Goal: Information Seeking & Learning: Learn about a topic

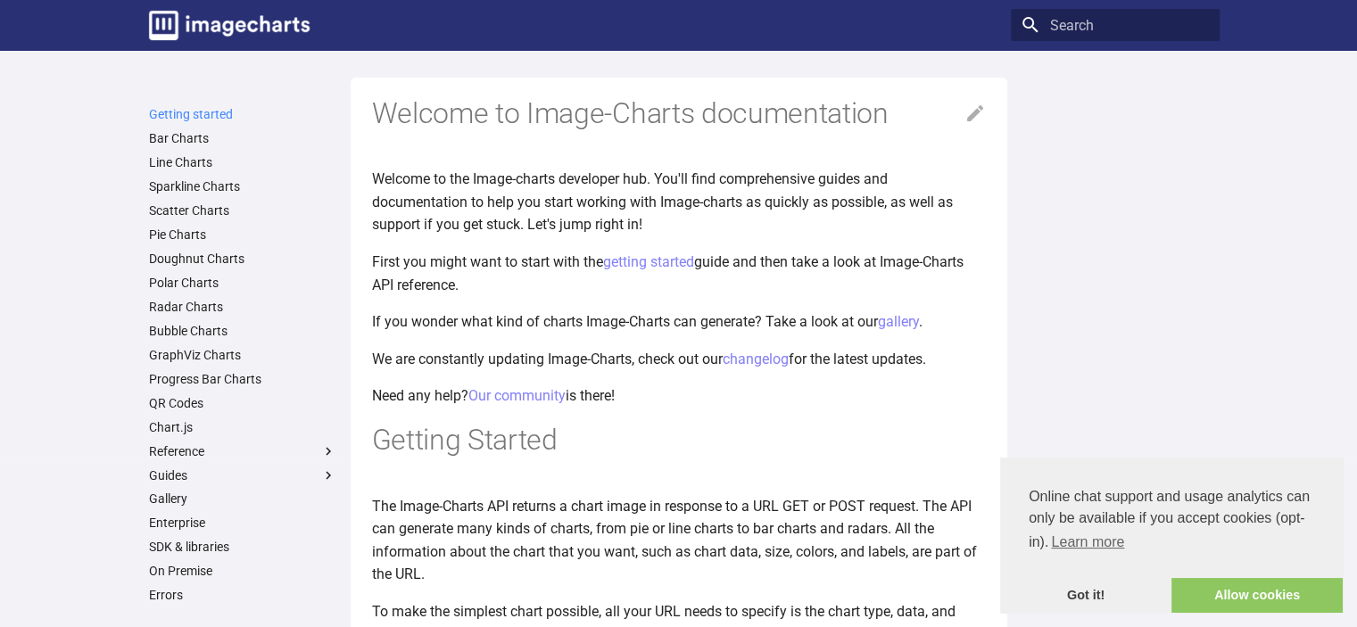
click at [174, 117] on link "Getting started" at bounding box center [242, 114] width 187 height 16
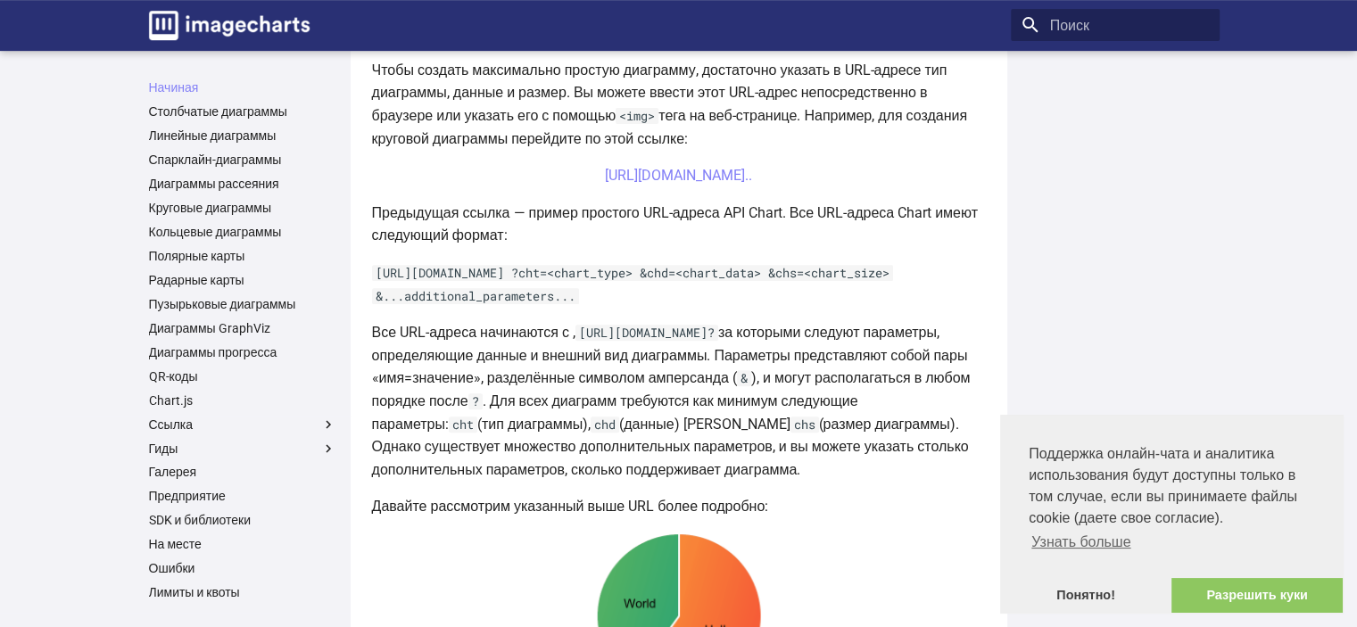
scroll to position [654, 0]
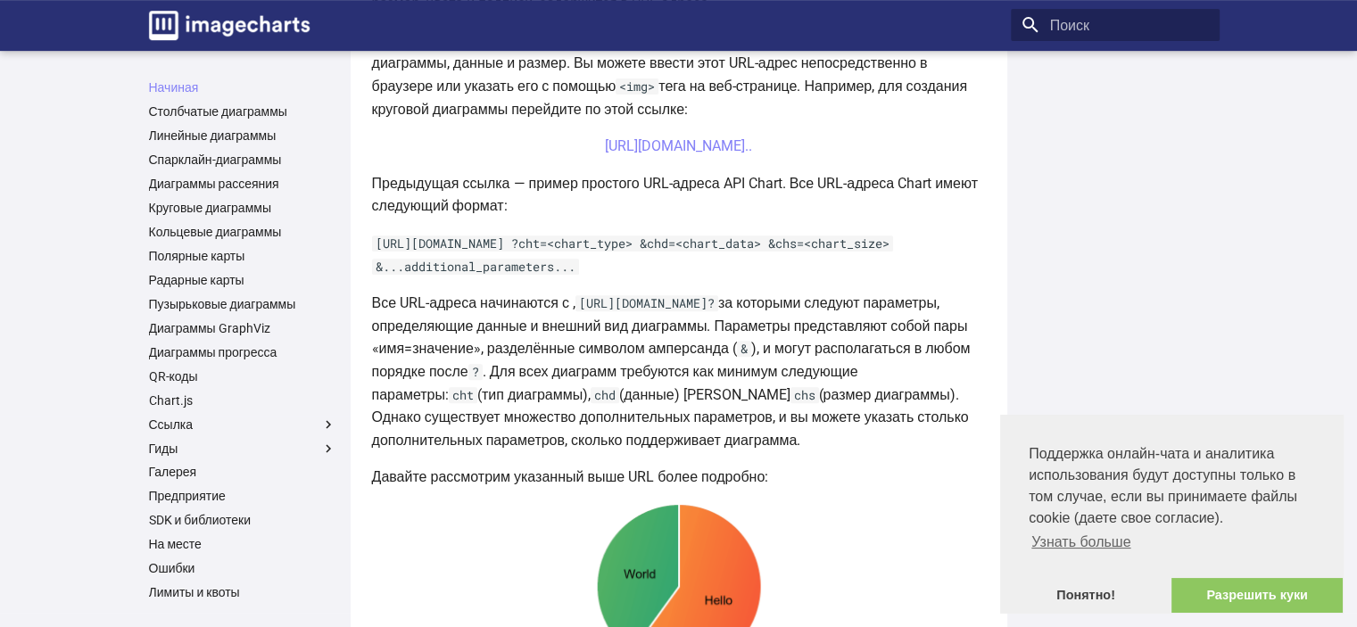
click at [612, 311] on code "https://image-charts.com/chart?" at bounding box center [646, 303] width 143 height 16
drag, startPoint x: 585, startPoint y: 324, endPoint x: 811, endPoint y: 322, distance: 225.7
click at [718, 311] on code "https://image-charts.com/chart?" at bounding box center [646, 303] width 143 height 16
copy code "https://image-charts.com/chart?"
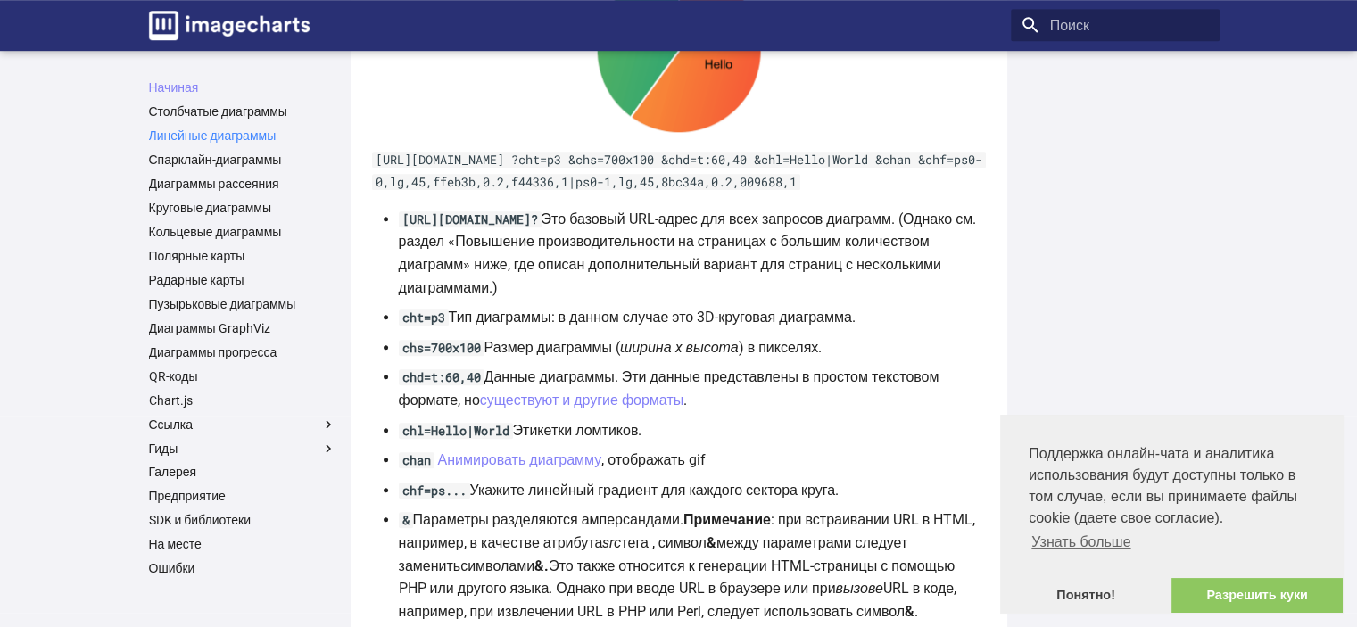
scroll to position [1178, 0]
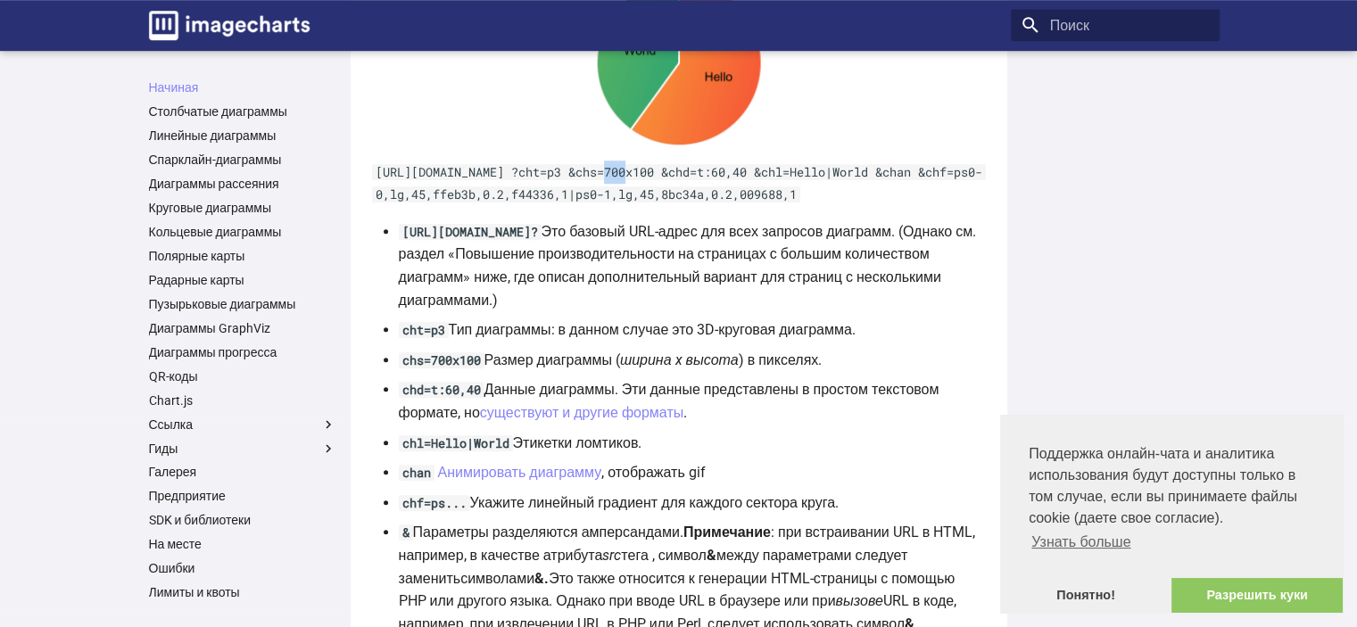
drag, startPoint x: 607, startPoint y: 200, endPoint x: 629, endPoint y: 199, distance: 22.3
click at [629, 199] on code "https://image-charts.com/chart ?cht=p3 &chs=700x100 &chd=t:60,40 &chl=Hello|Wor…" at bounding box center [679, 183] width 614 height 39
copy code "cht"
drag, startPoint x: 400, startPoint y: 383, endPoint x: 480, endPoint y: 388, distance: 80.5
click at [480, 368] on code "chs=700x100" at bounding box center [442, 360] width 86 height 16
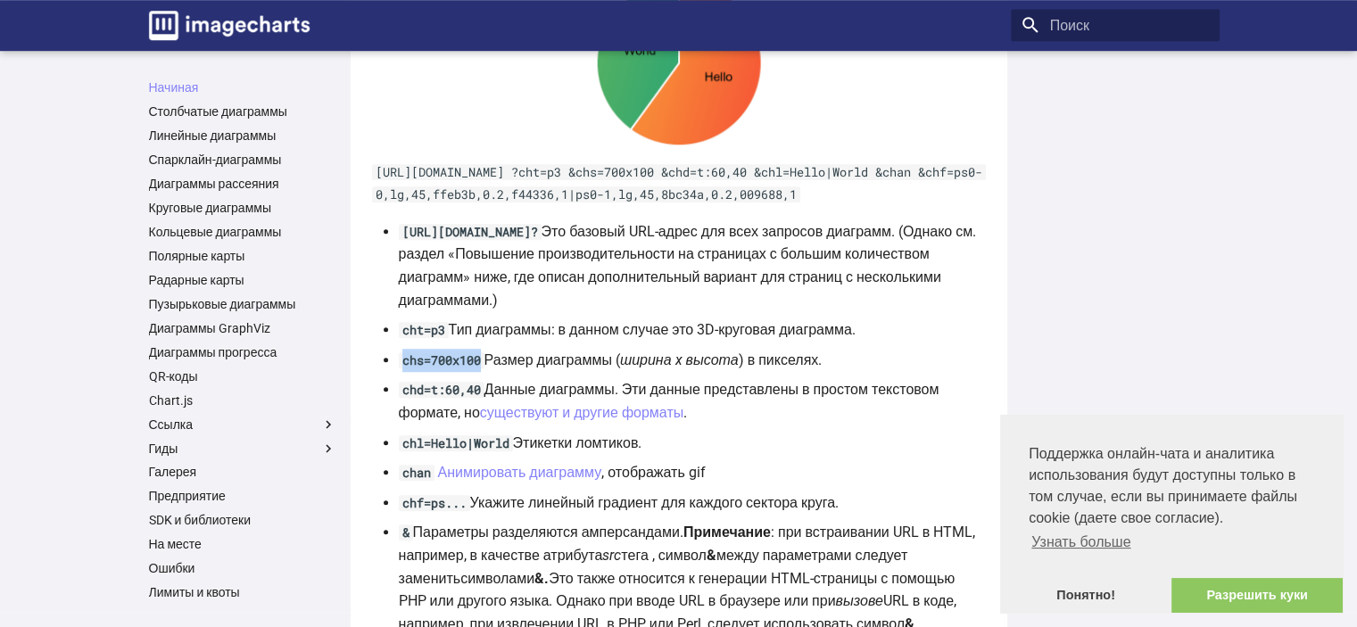
copy code "chs=700x100"
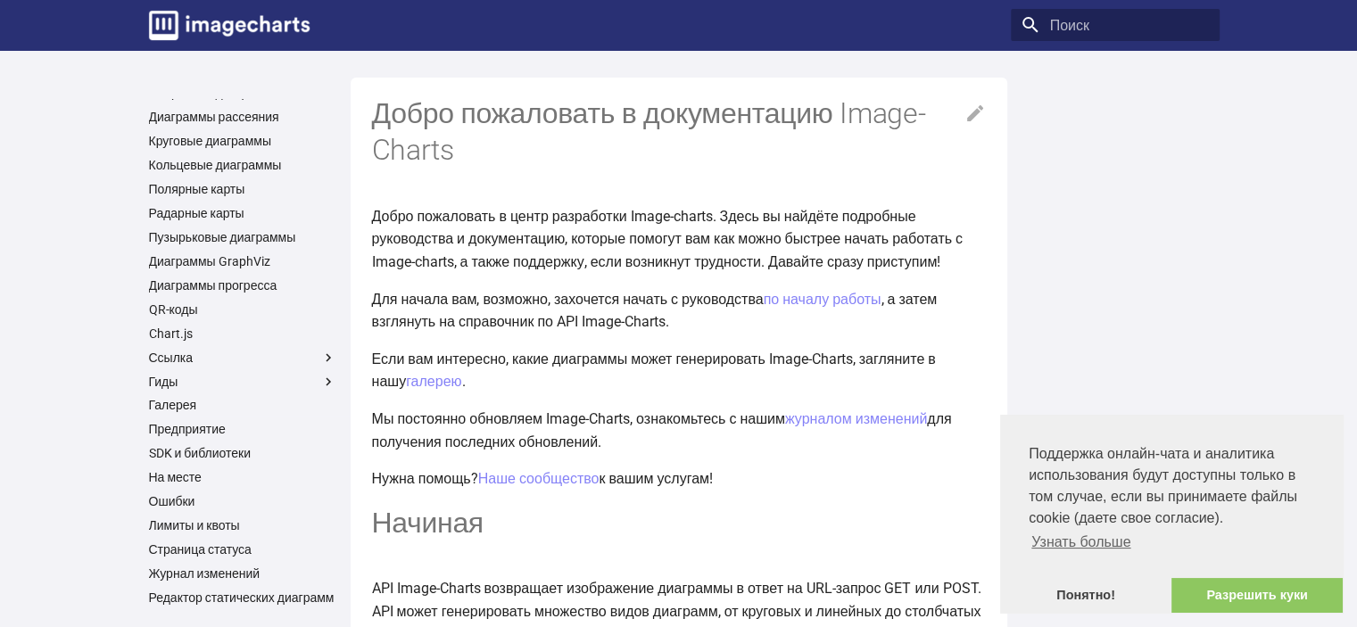
scroll to position [111, 0]
click at [182, 494] on font "Ошибки" at bounding box center [172, 501] width 46 height 14
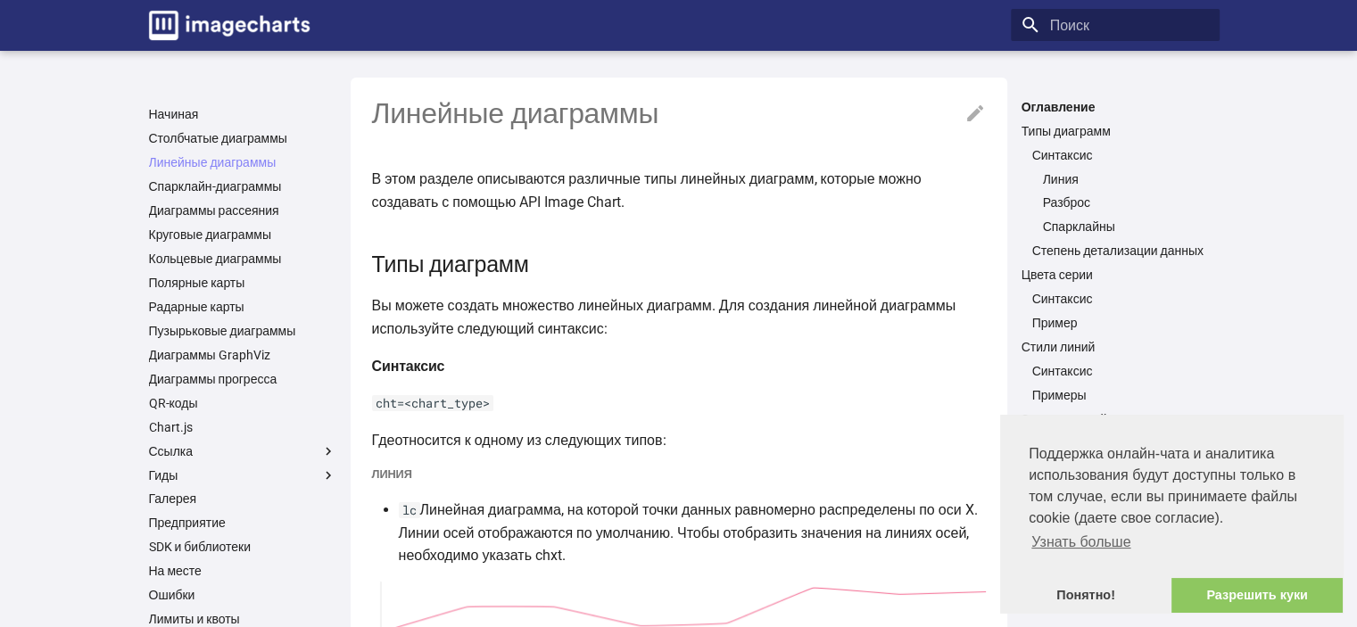
scroll to position [119, 0]
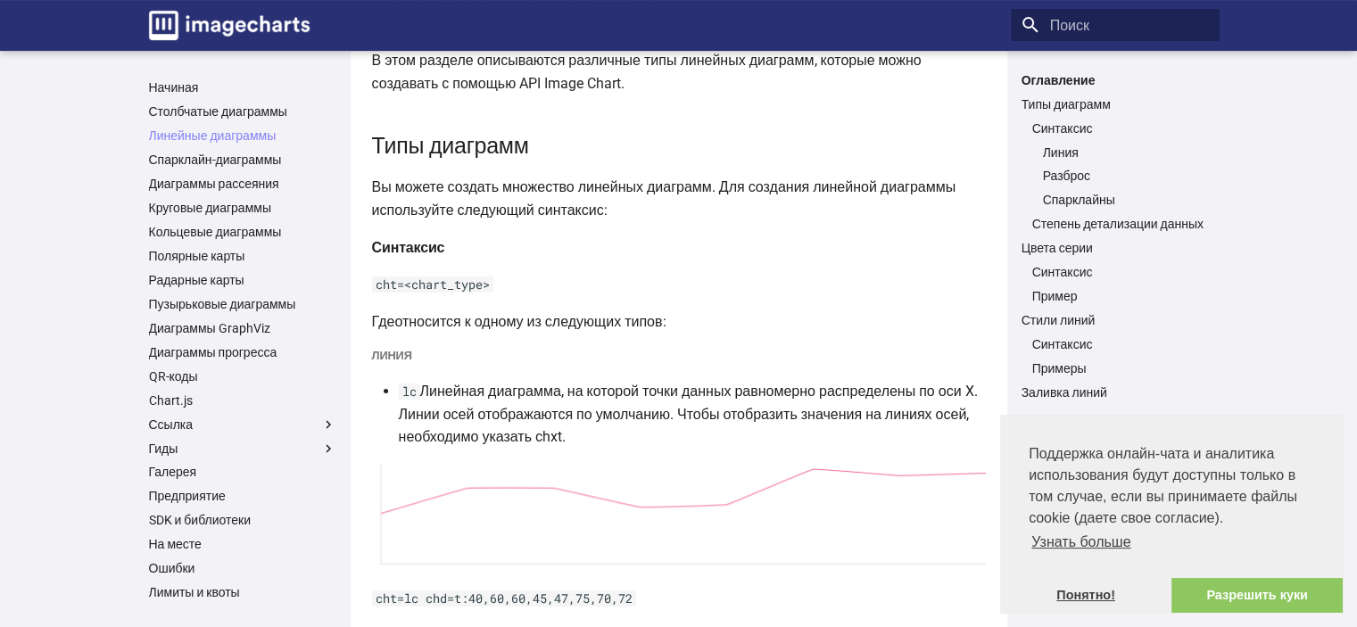
drag, startPoint x: 1088, startPoint y: 592, endPoint x: 1113, endPoint y: 530, distance: 67.3
click at [1088, 592] on font "Понятно!" at bounding box center [1085, 595] width 59 height 14
click at [1202, 597] on link "Разрешить куки" at bounding box center [1256, 596] width 171 height 36
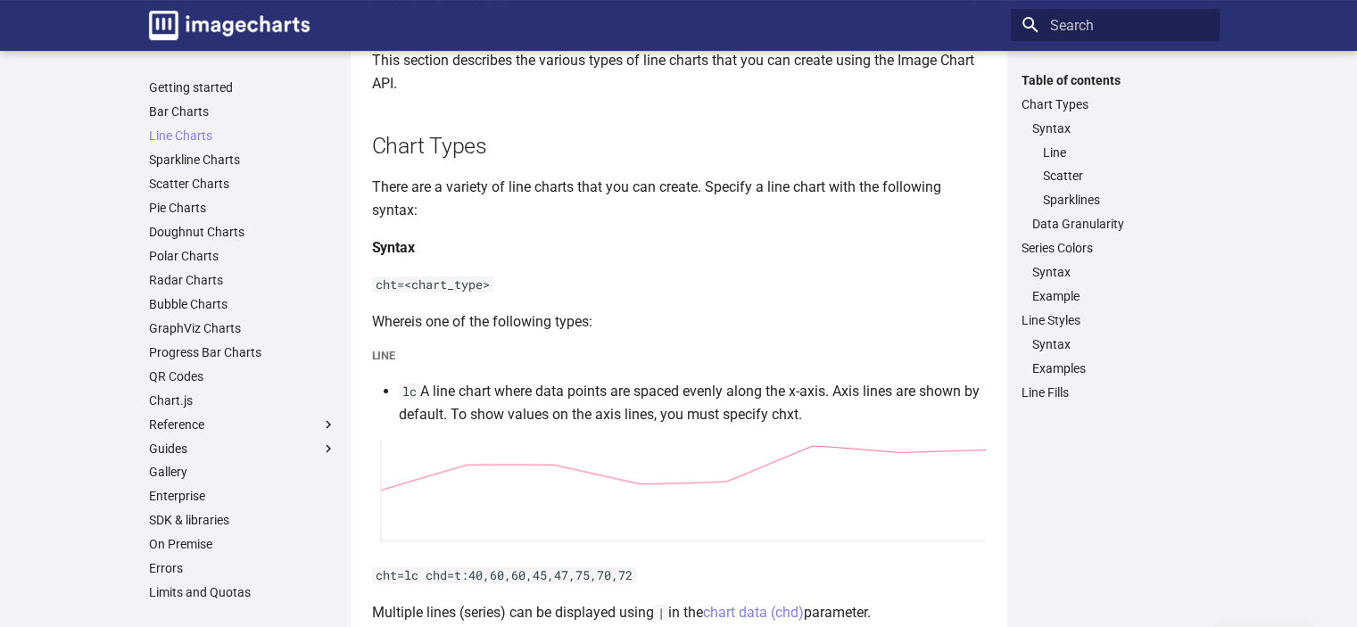
click at [386, 353] on h5 "Line" at bounding box center [679, 356] width 614 height 18
copy h5 "Line"
click at [385, 360] on h5 "Line" at bounding box center [679, 356] width 614 height 18
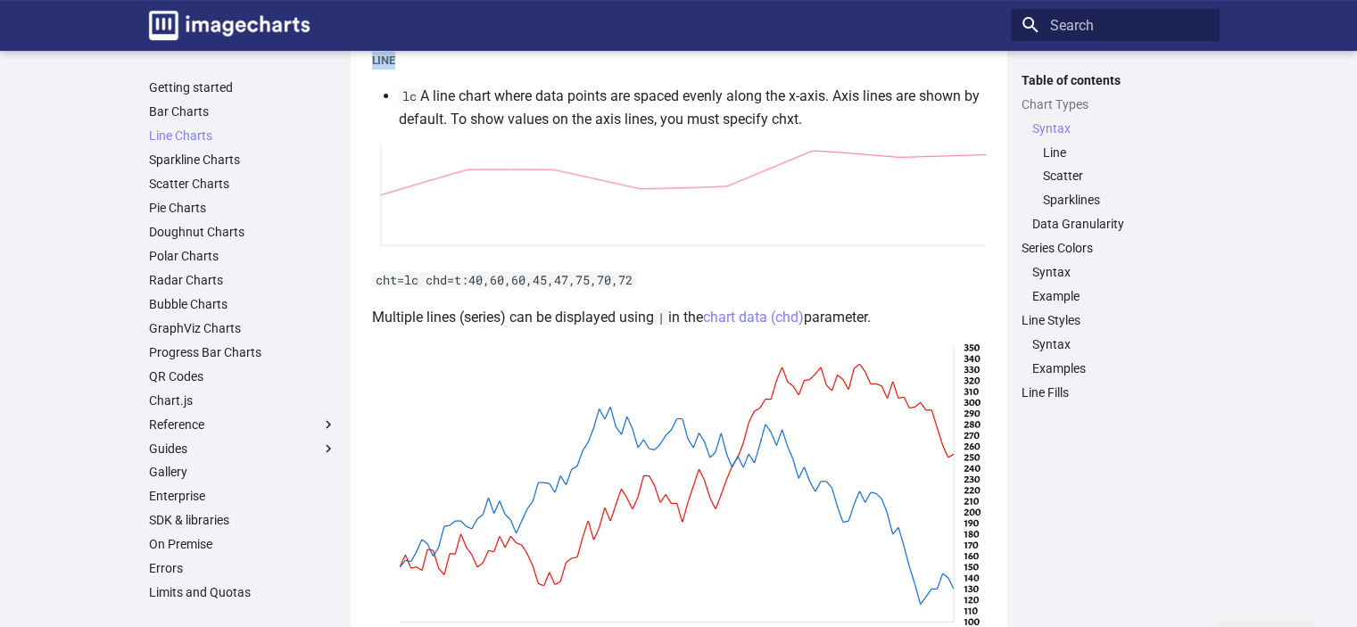
scroll to position [416, 0]
drag, startPoint x: 418, startPoint y: 278, endPoint x: 401, endPoint y: 280, distance: 16.2
click at [401, 280] on code "cht=lc chd=t:40,60,60,45,47,75,70,72" at bounding box center [504, 278] width 264 height 16
click at [443, 276] on code "cht=lc chd=t:40,60,60,45,47,75,70,72" at bounding box center [504, 278] width 264 height 16
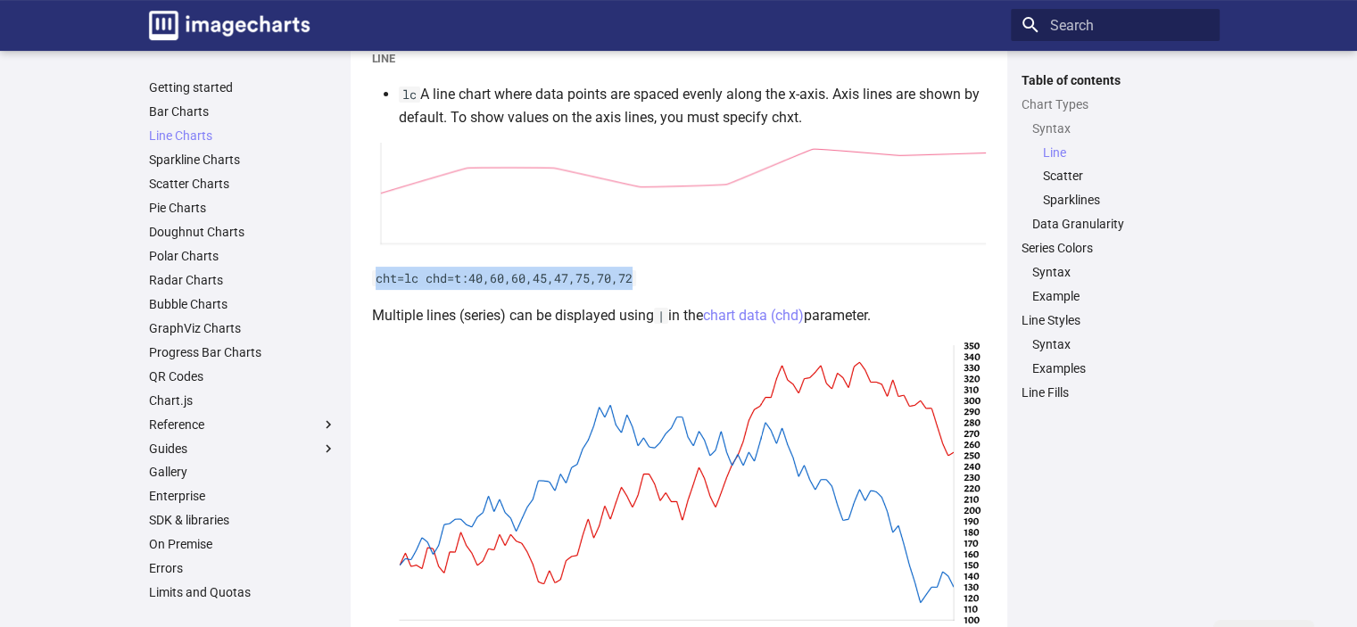
drag, startPoint x: 374, startPoint y: 277, endPoint x: 644, endPoint y: 287, distance: 270.5
click at [644, 287] on p "cht=lc chd=t:40,60,60,45,47,75,70,72" at bounding box center [679, 278] width 614 height 23
copy code "cht=lc chd=t:40,60,60,45,47,75,70,72"
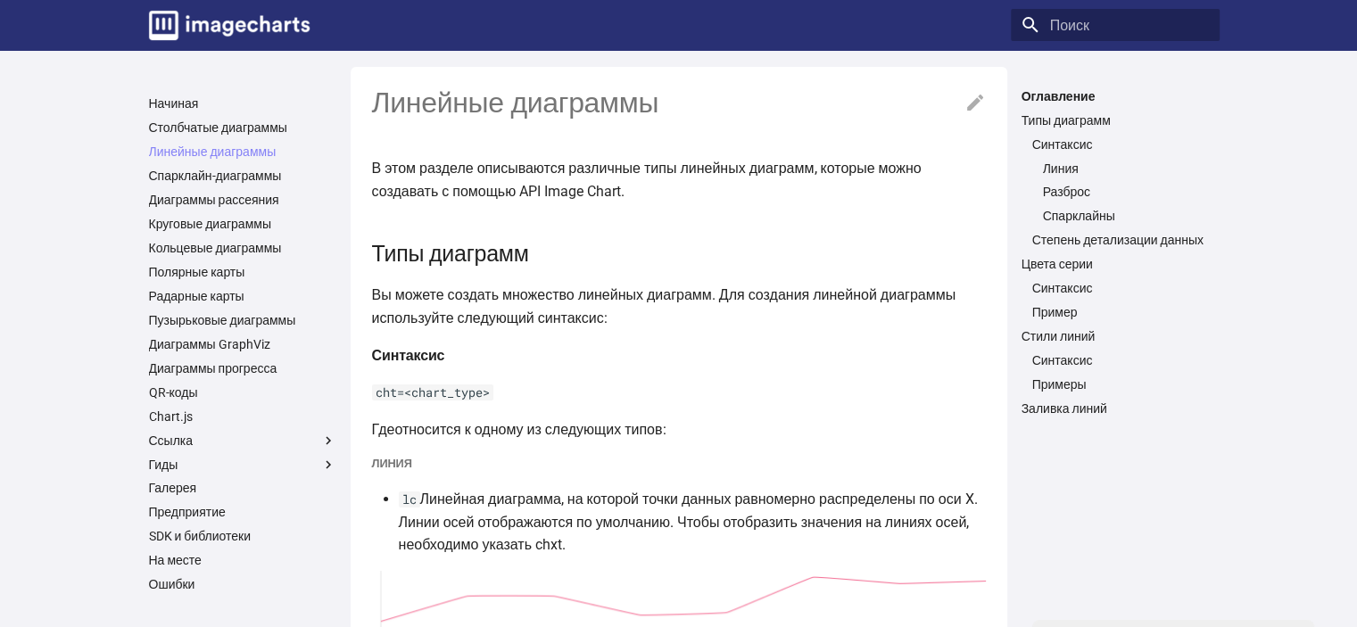
scroll to position [0, 0]
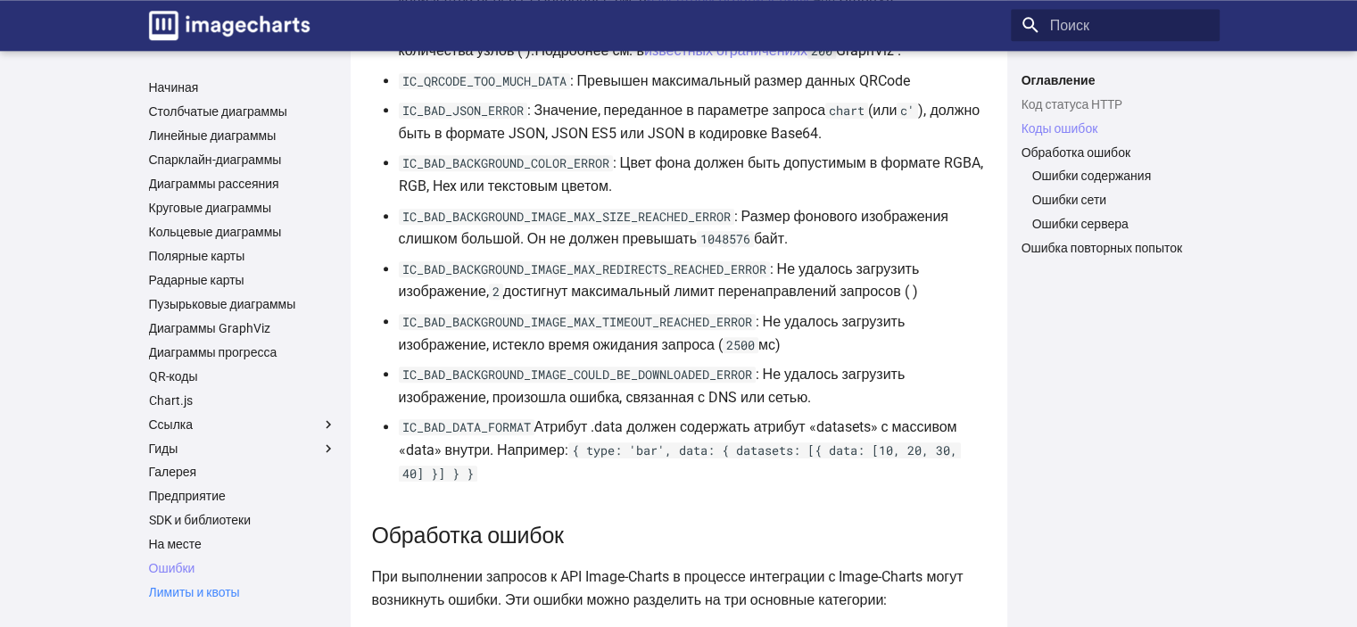
scroll to position [2081, 0]
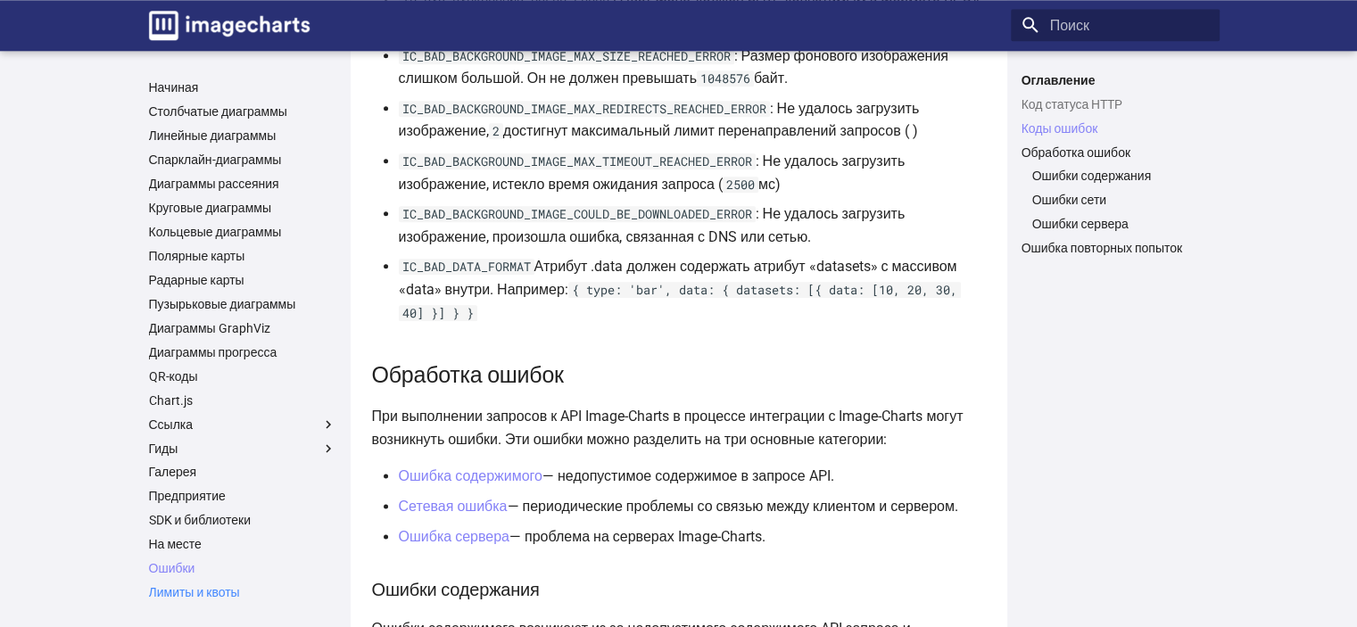
click at [219, 595] on font "Лимиты и квоты" at bounding box center [194, 592] width 91 height 14
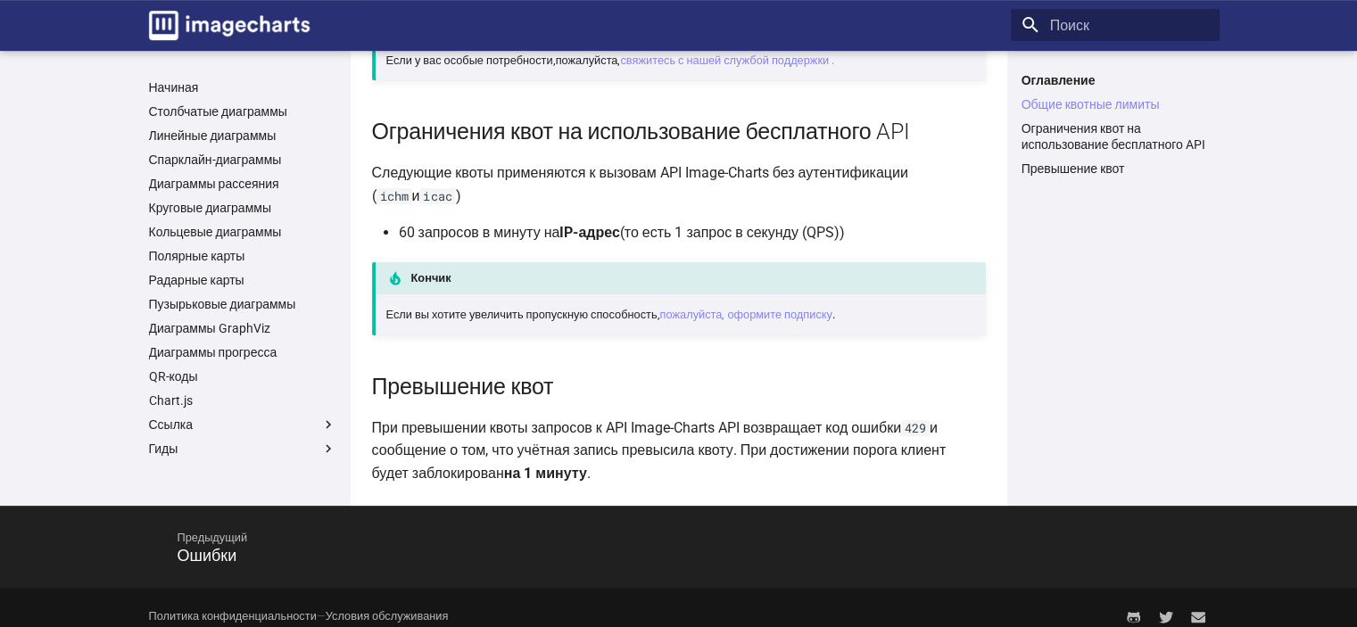
scroll to position [466, 0]
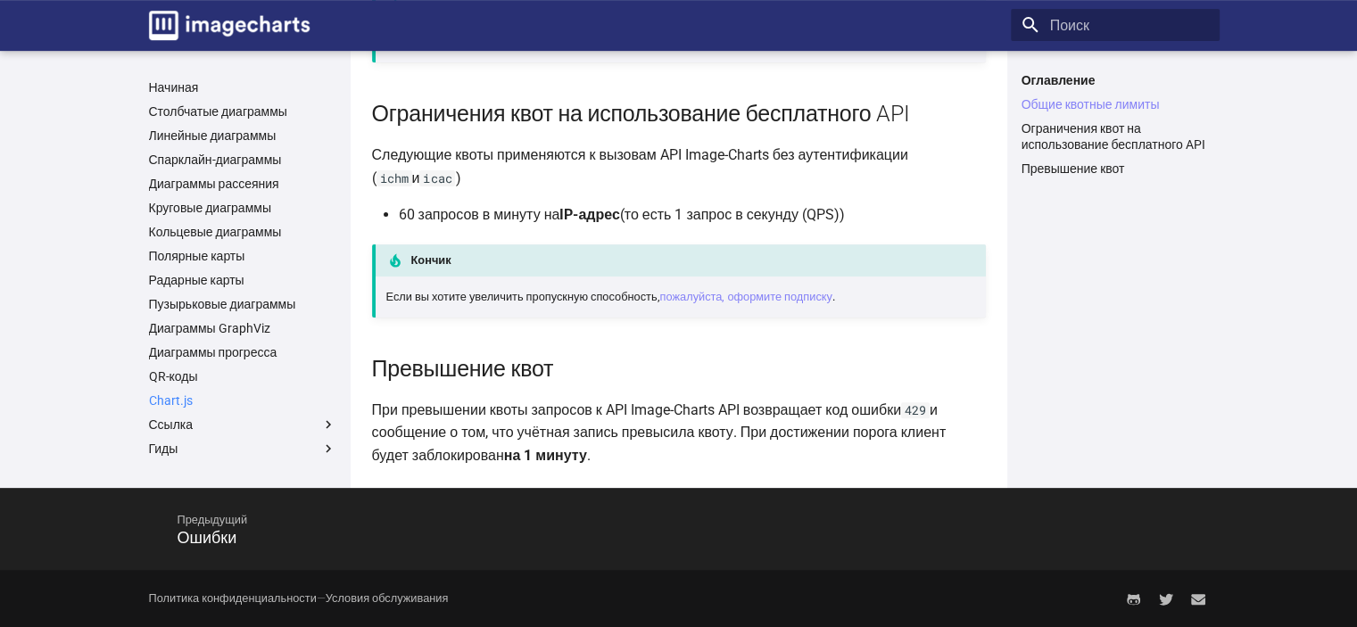
click at [189, 399] on font "Chart.js" at bounding box center [171, 400] width 44 height 14
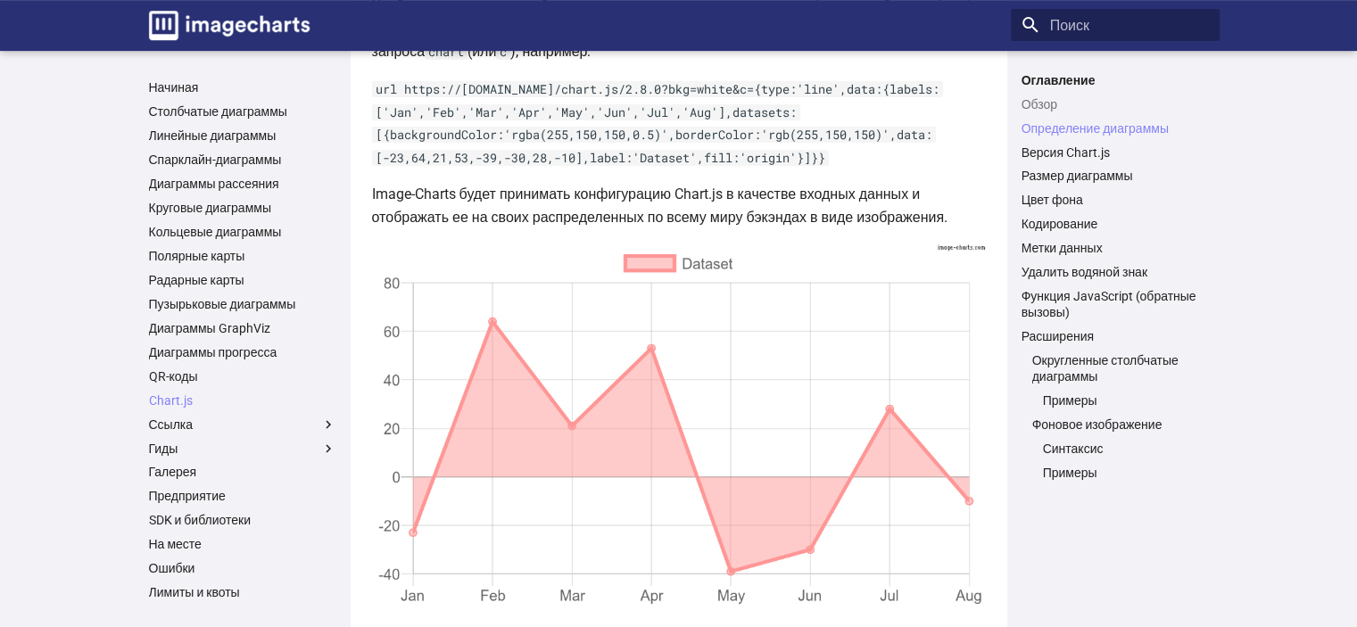
scroll to position [892, 0]
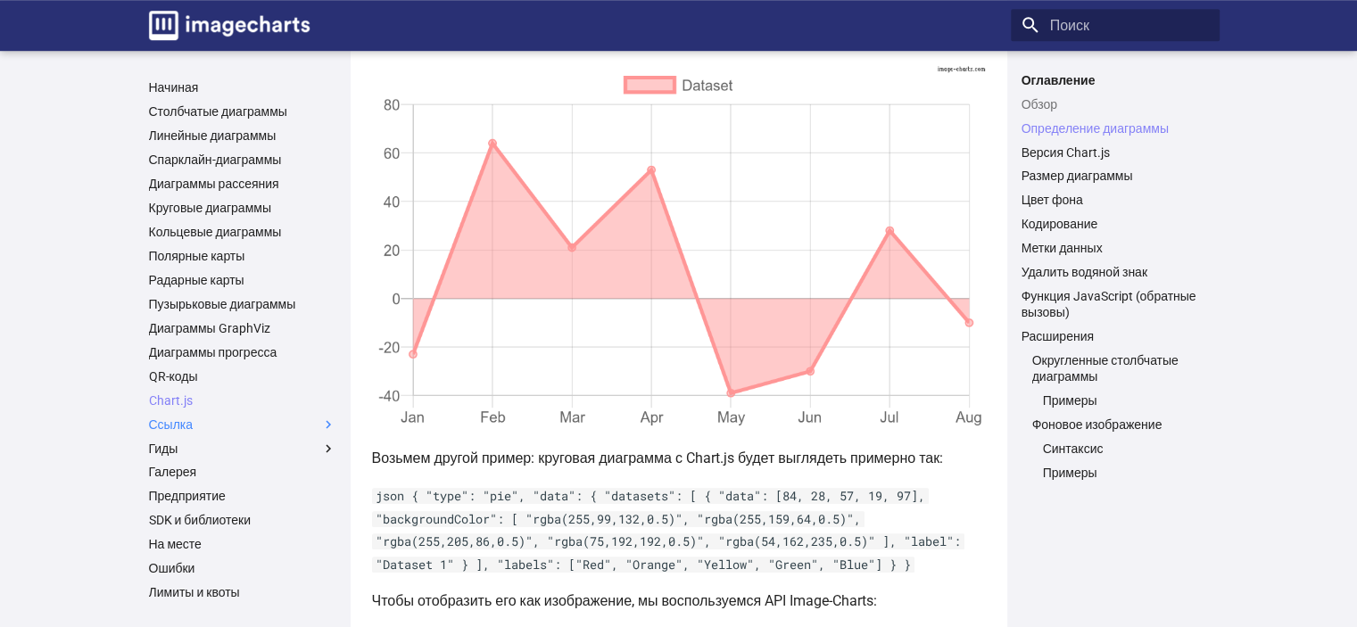
click at [321, 422] on span at bounding box center [328, 425] width 16 height 16
click at [0, 0] on input "Ссылка" at bounding box center [0, 0] width 0 height 0
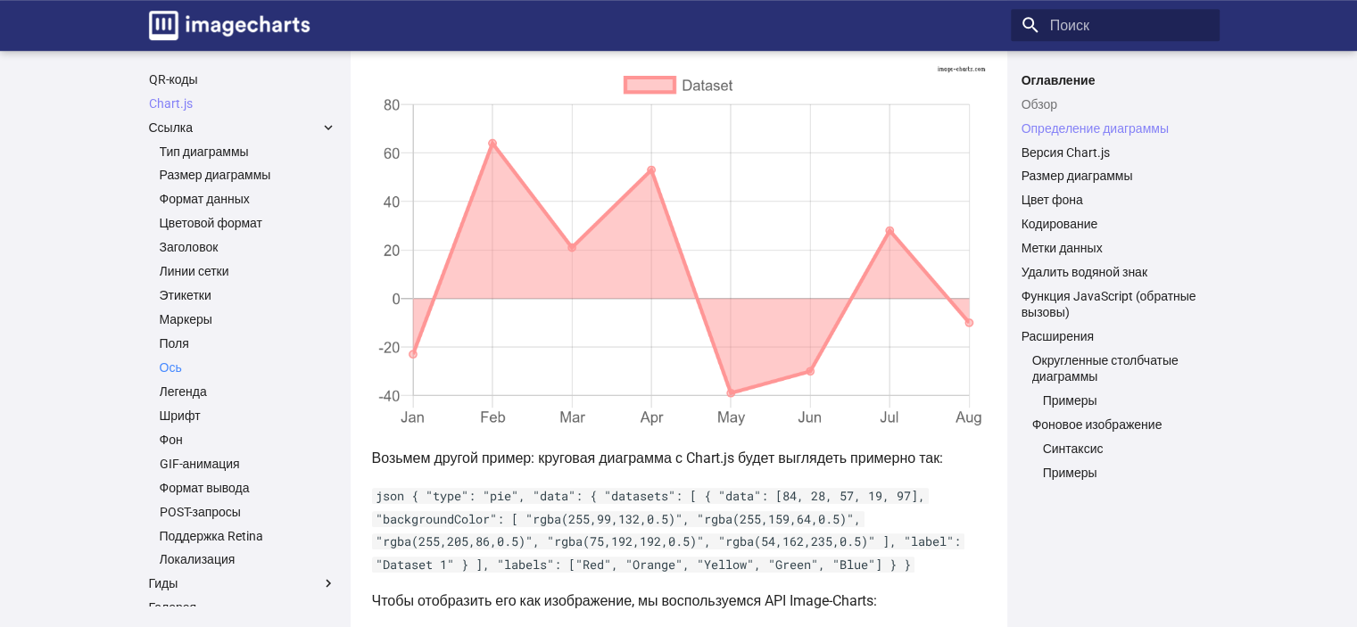
scroll to position [357, 0]
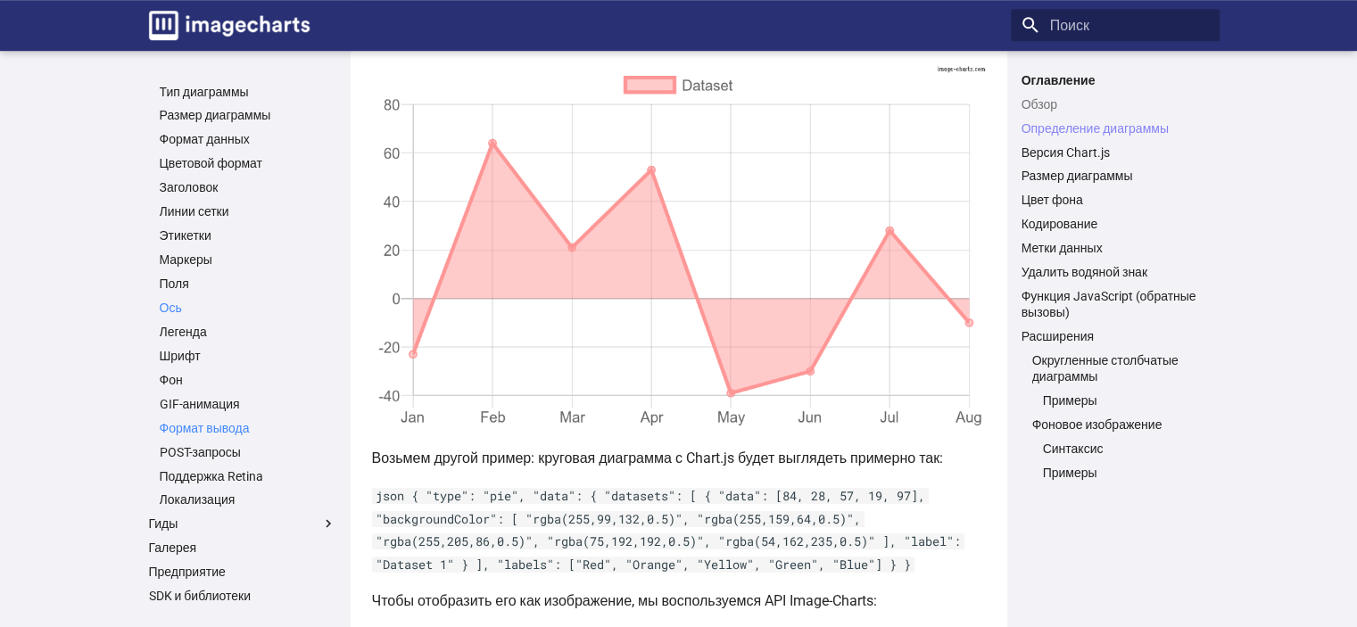
click at [250, 431] on font "Формат вывода" at bounding box center [205, 428] width 90 height 14
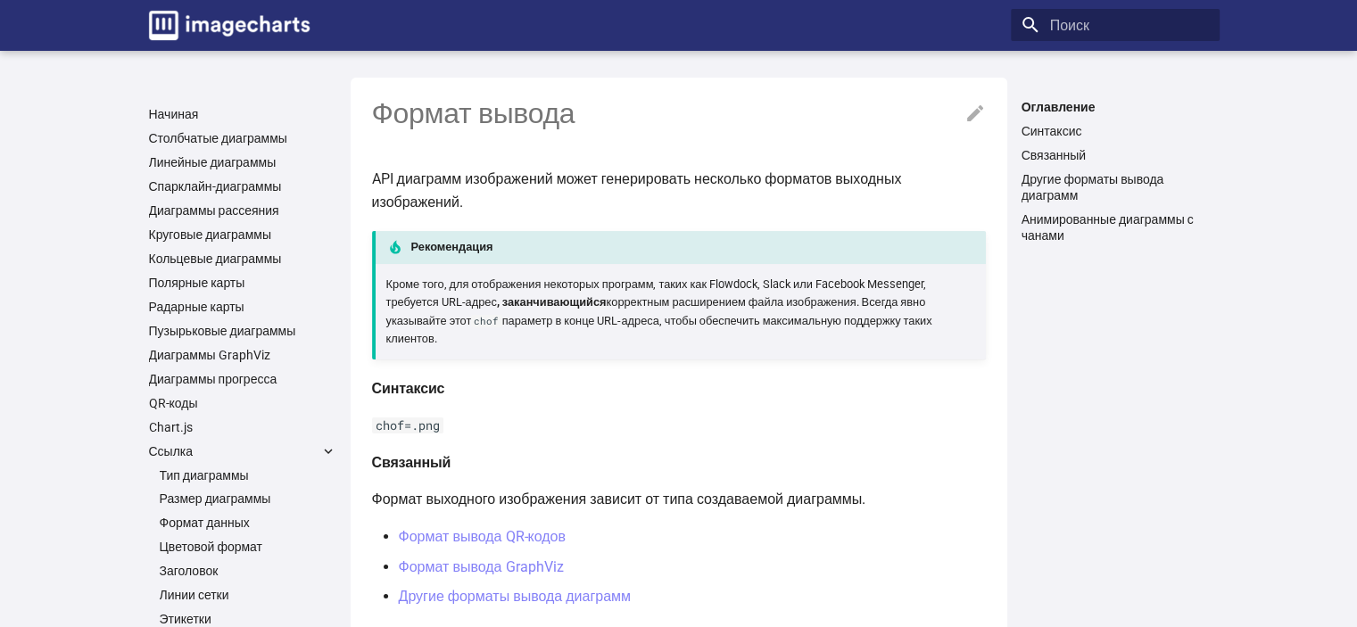
scroll to position [59, 0]
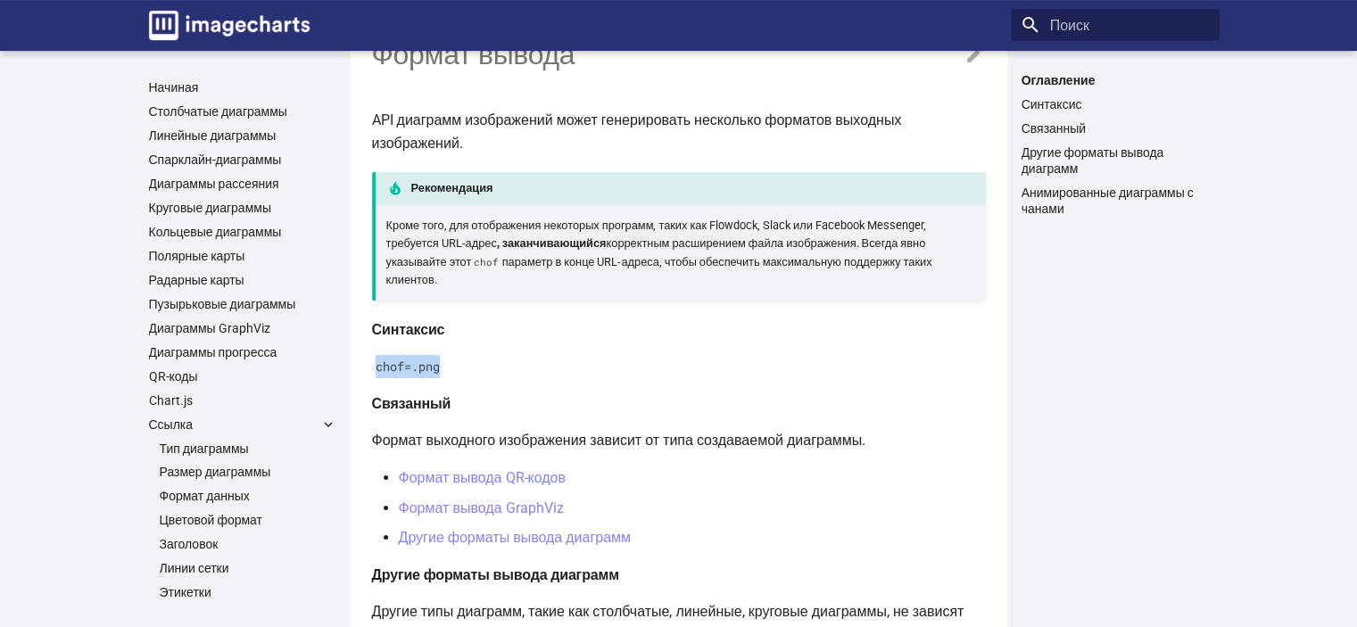
drag, startPoint x: 376, startPoint y: 364, endPoint x: 440, endPoint y: 364, distance: 64.2
click at [440, 364] on code "chof=.png" at bounding box center [407, 367] width 71 height 16
copy code "chof=.png"
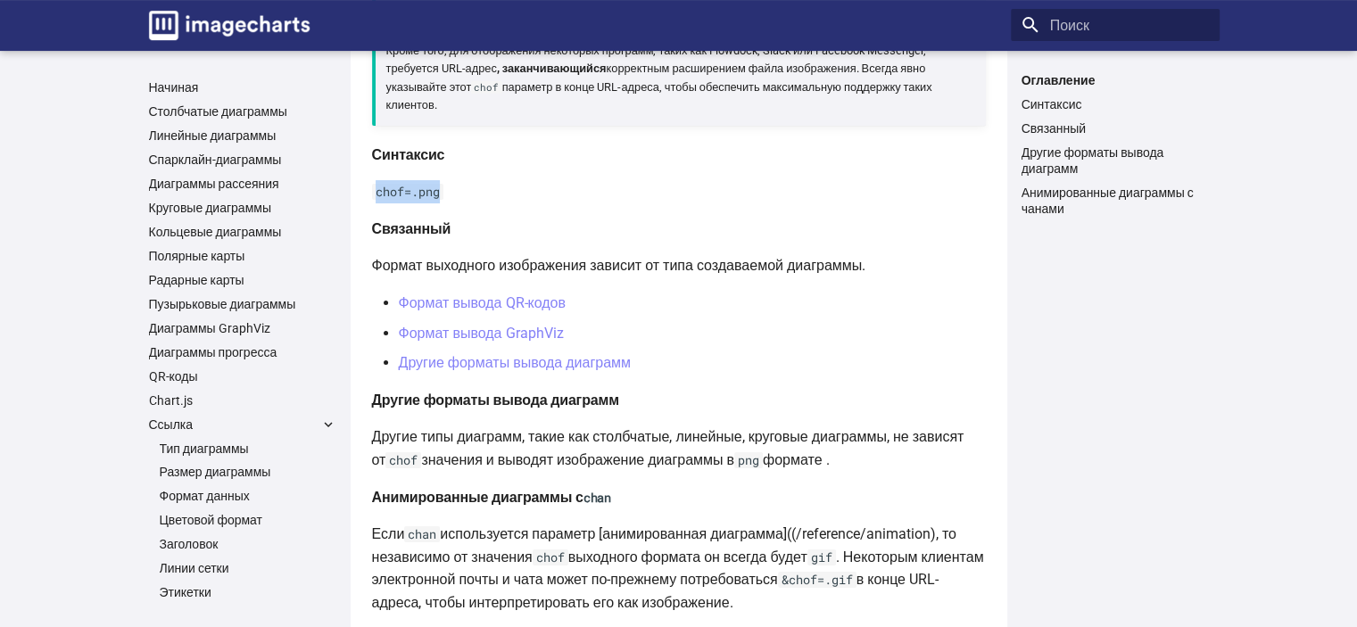
scroll to position [237, 0]
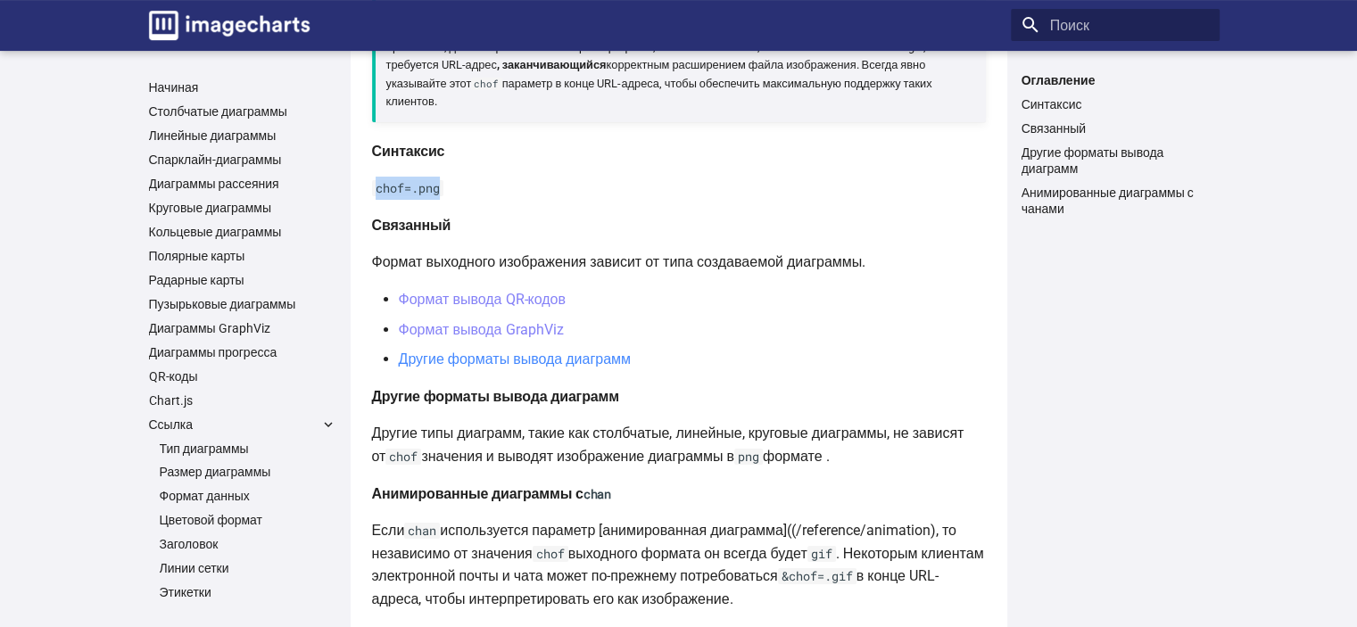
click at [522, 360] on font "Другие форматы вывода диаграмм" at bounding box center [515, 359] width 232 height 17
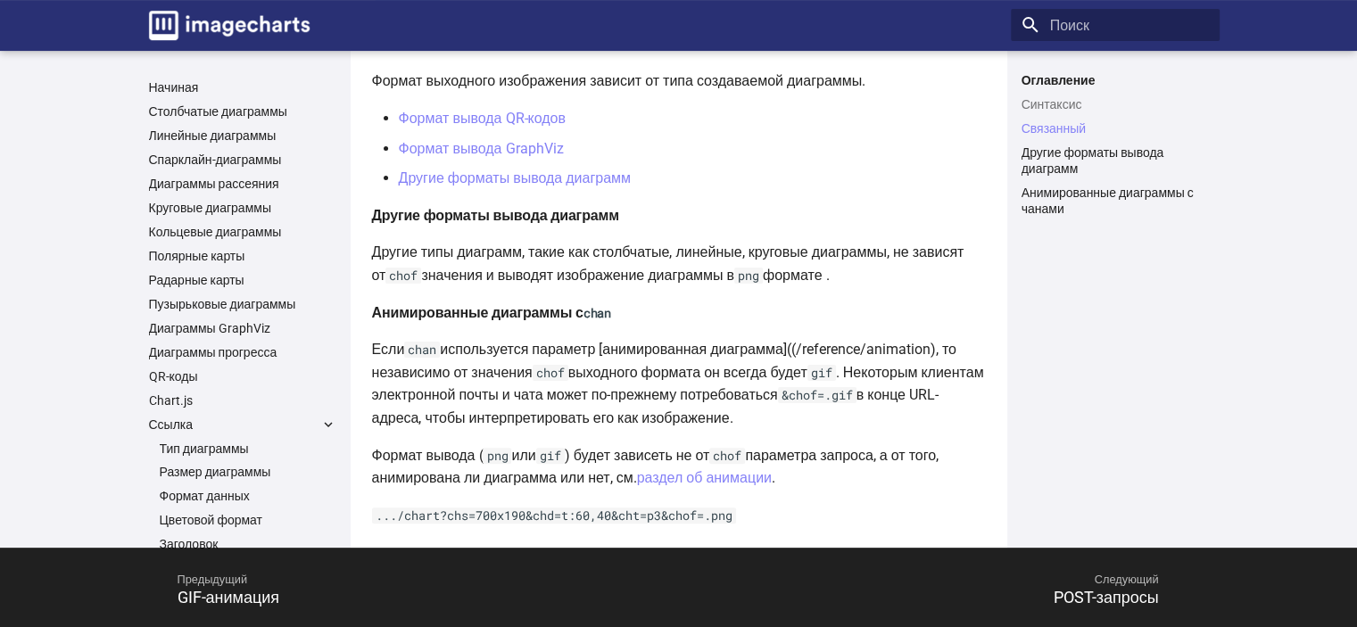
scroll to position [359, 0]
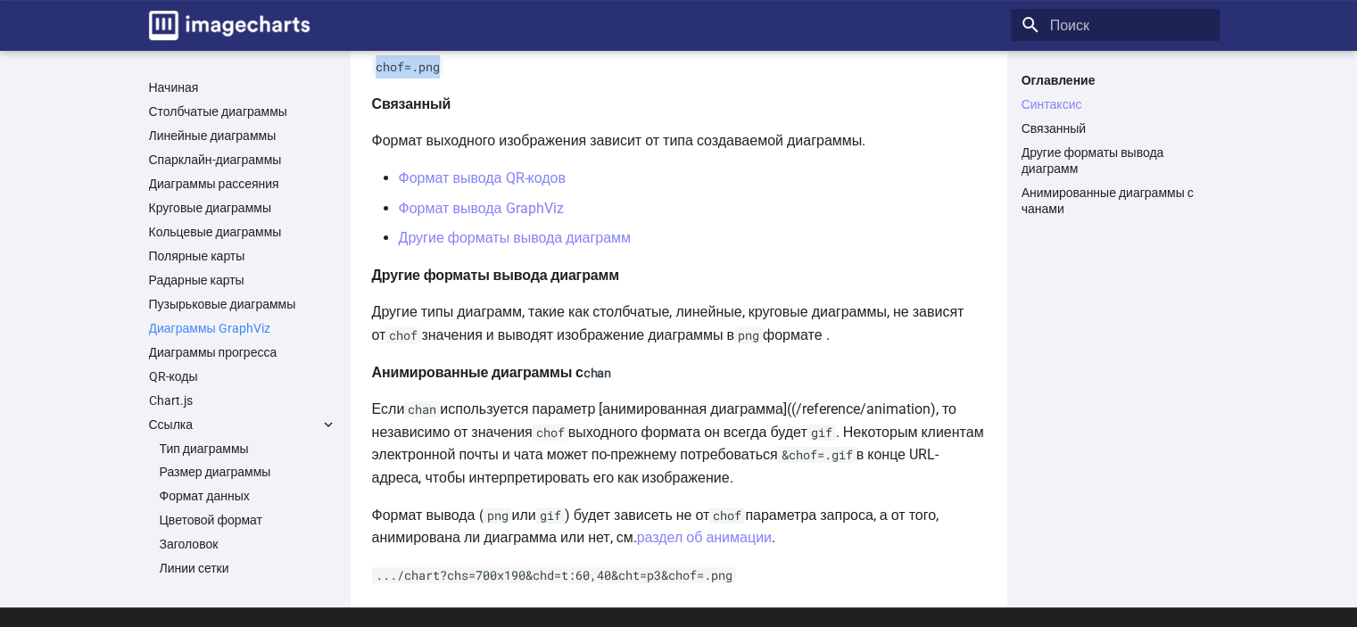
click at [261, 324] on font "Диаграммы GraphViz" at bounding box center [209, 328] width 121 height 14
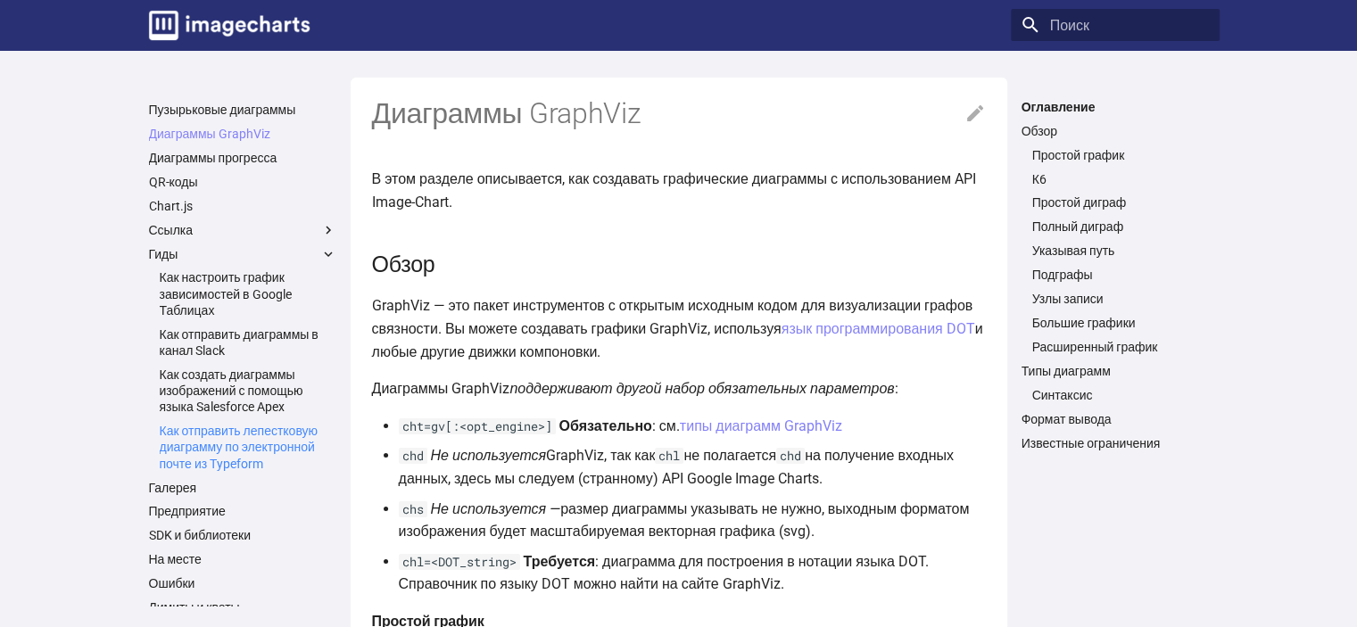
scroll to position [320, 0]
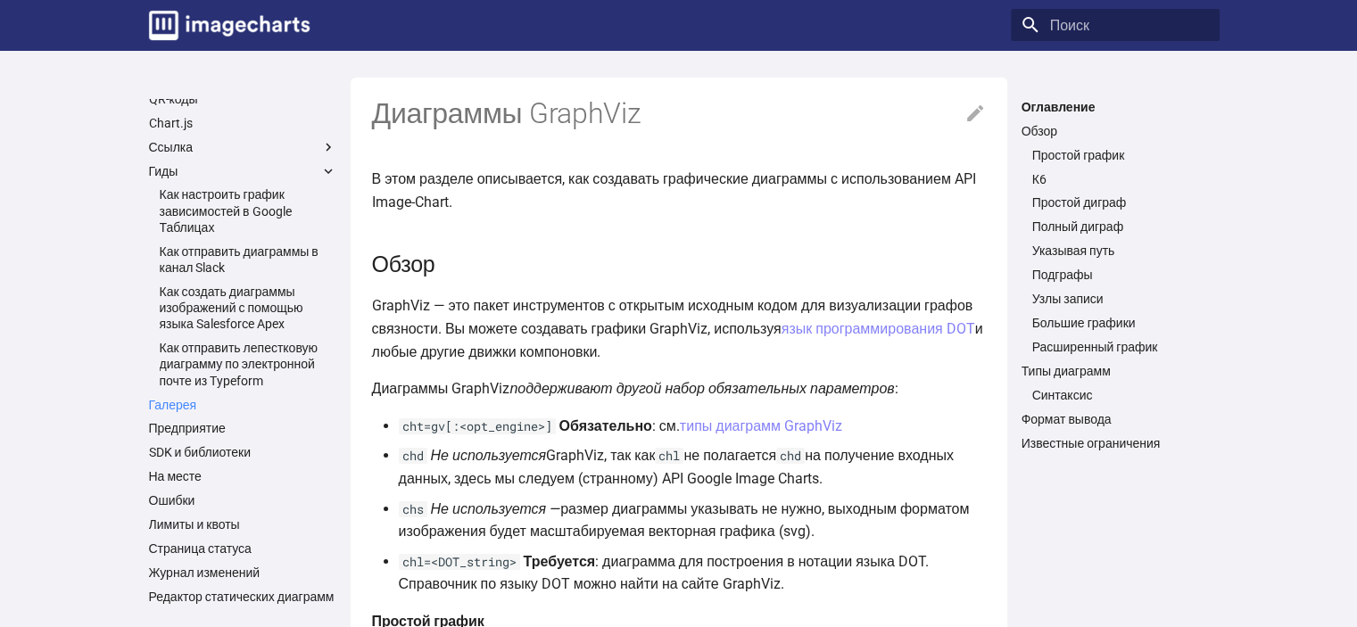
click at [196, 397] on link "Галерея" at bounding box center [242, 405] width 187 height 16
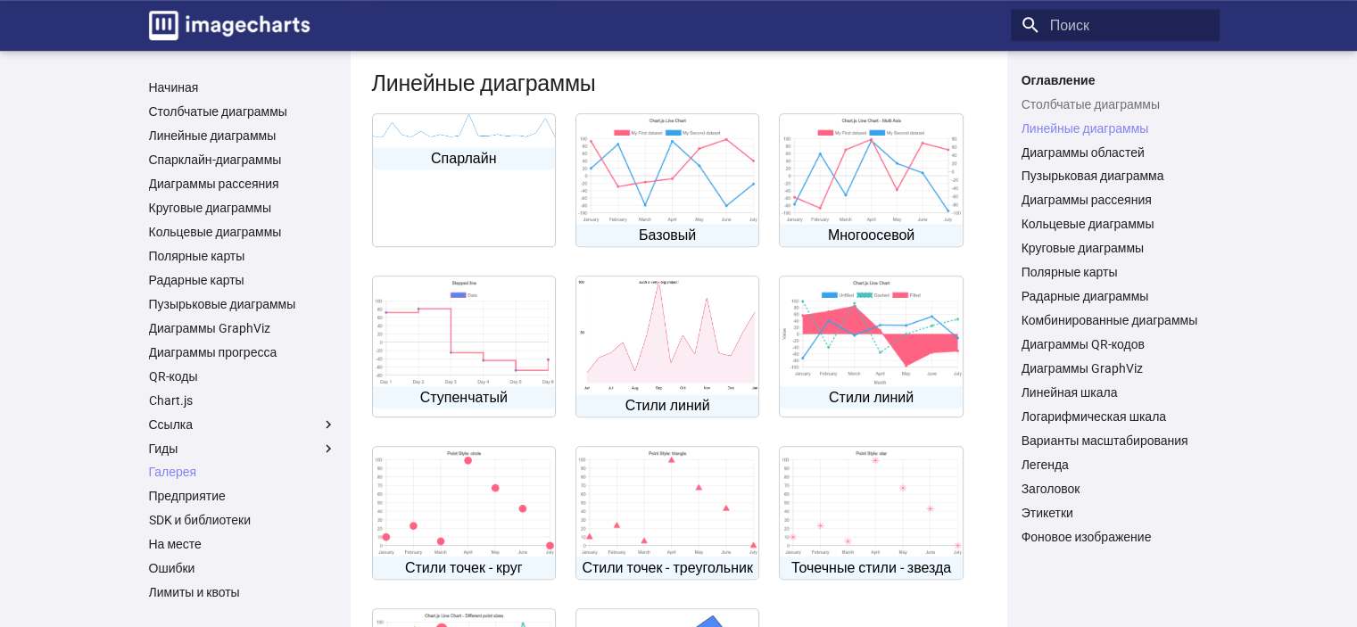
scroll to position [1129, 0]
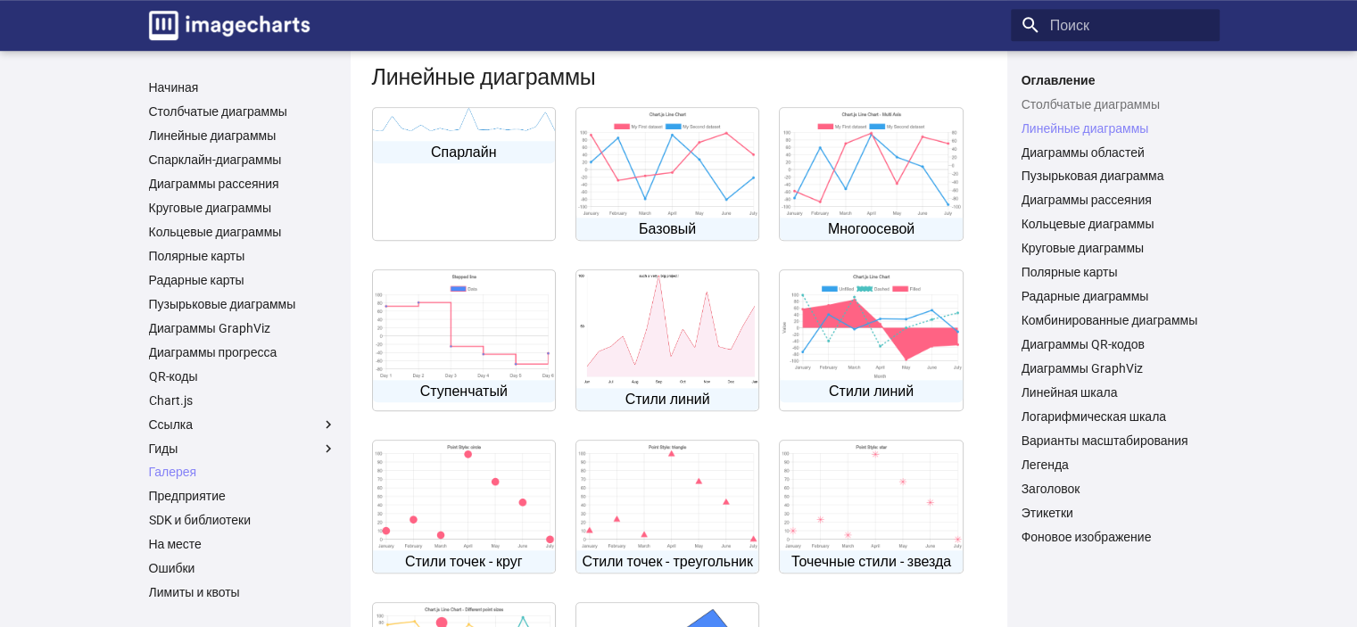
click at [699, 349] on img at bounding box center [667, 328] width 182 height 117
